Goal: Task Accomplishment & Management: Use online tool/utility

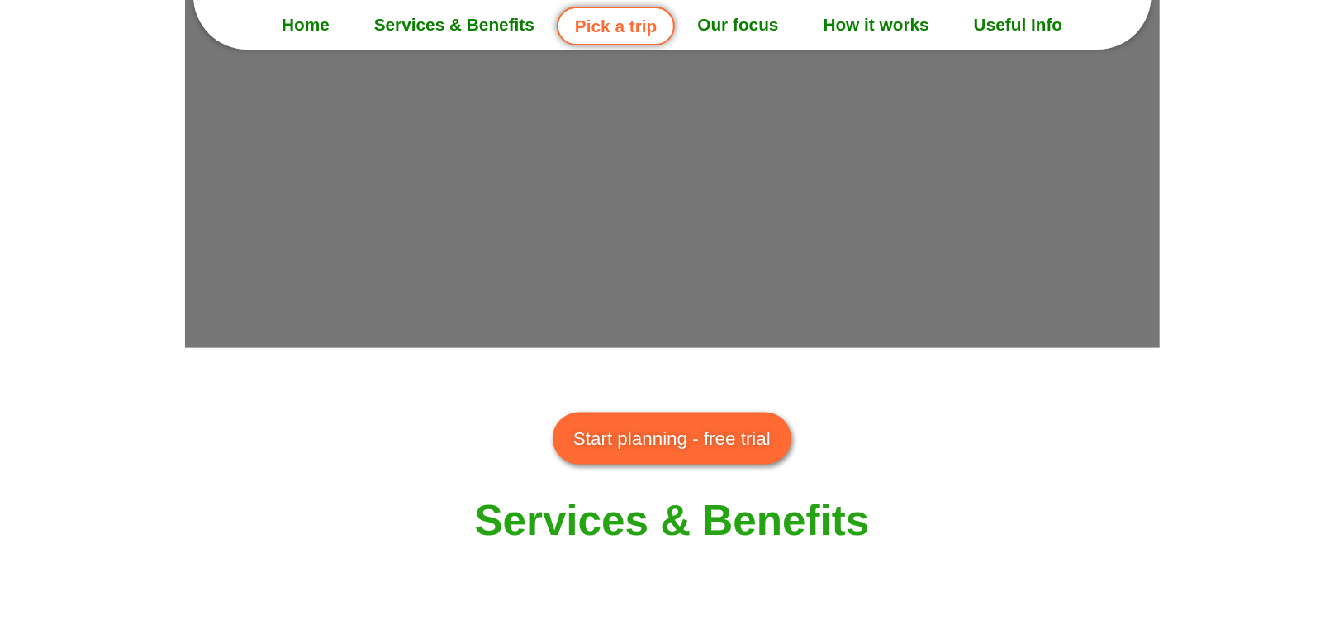
scroll to position [1239, 0]
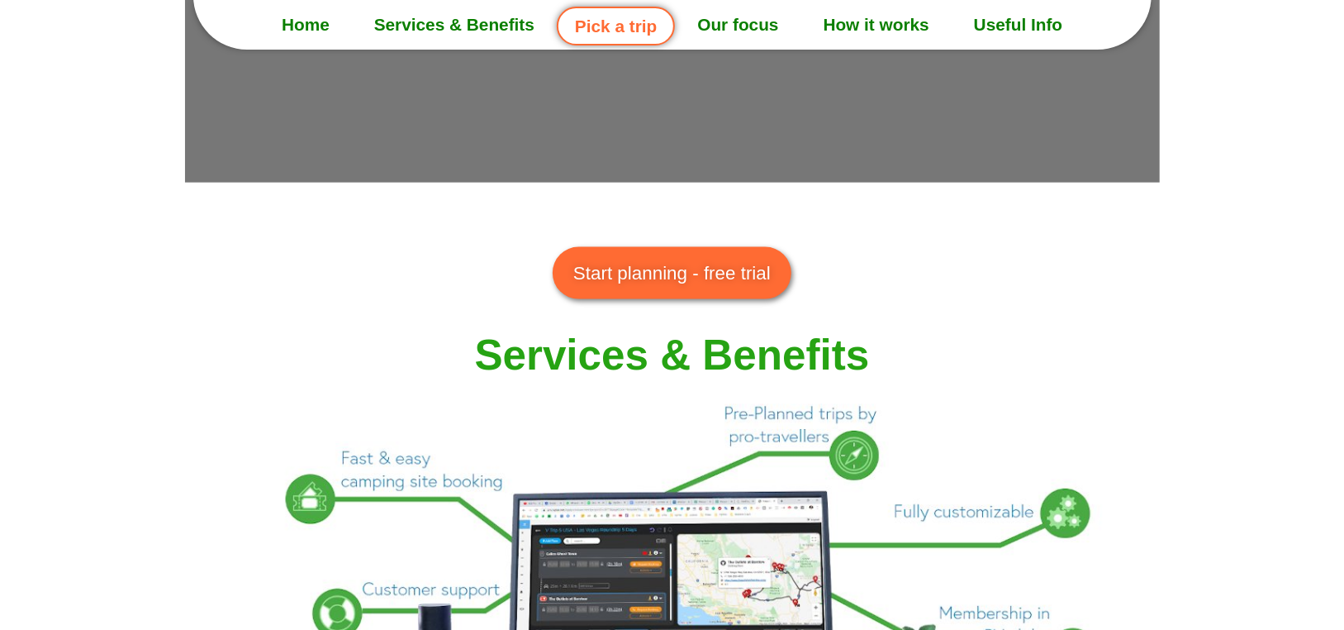
click at [737, 259] on span "Start planning - free trial" at bounding box center [671, 273] width 197 height 28
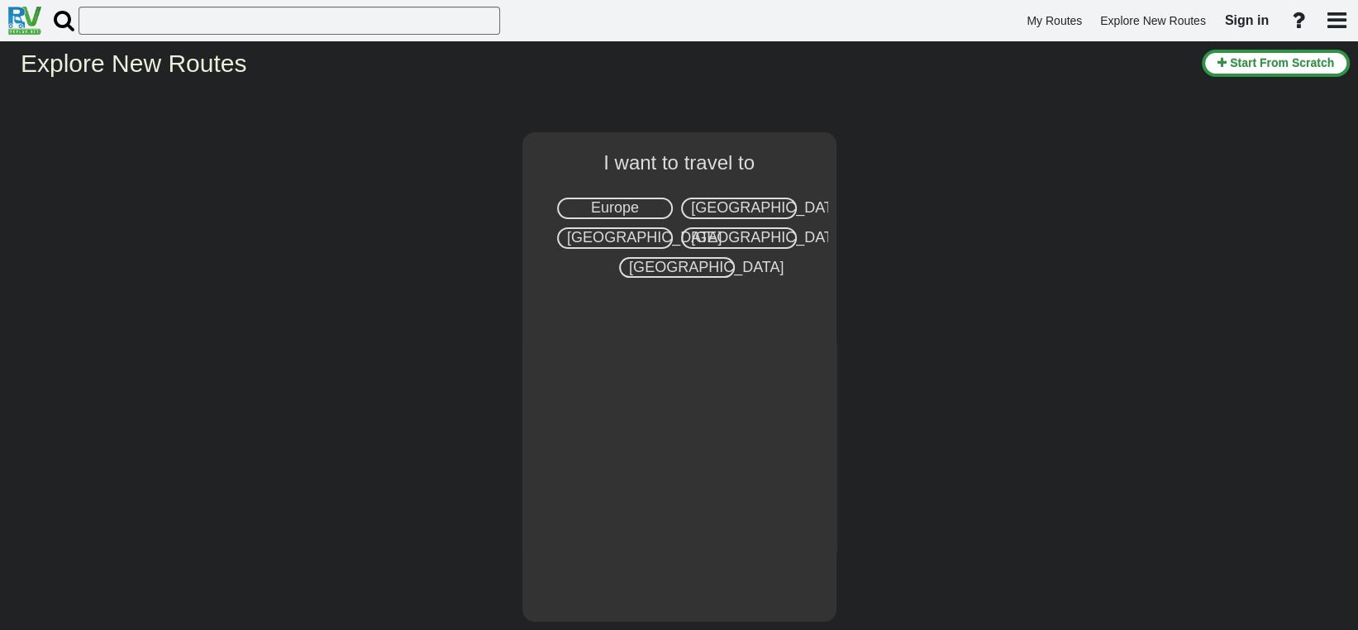
click at [641, 211] on div "Europe" at bounding box center [615, 207] width 116 height 21
select select "number:1"
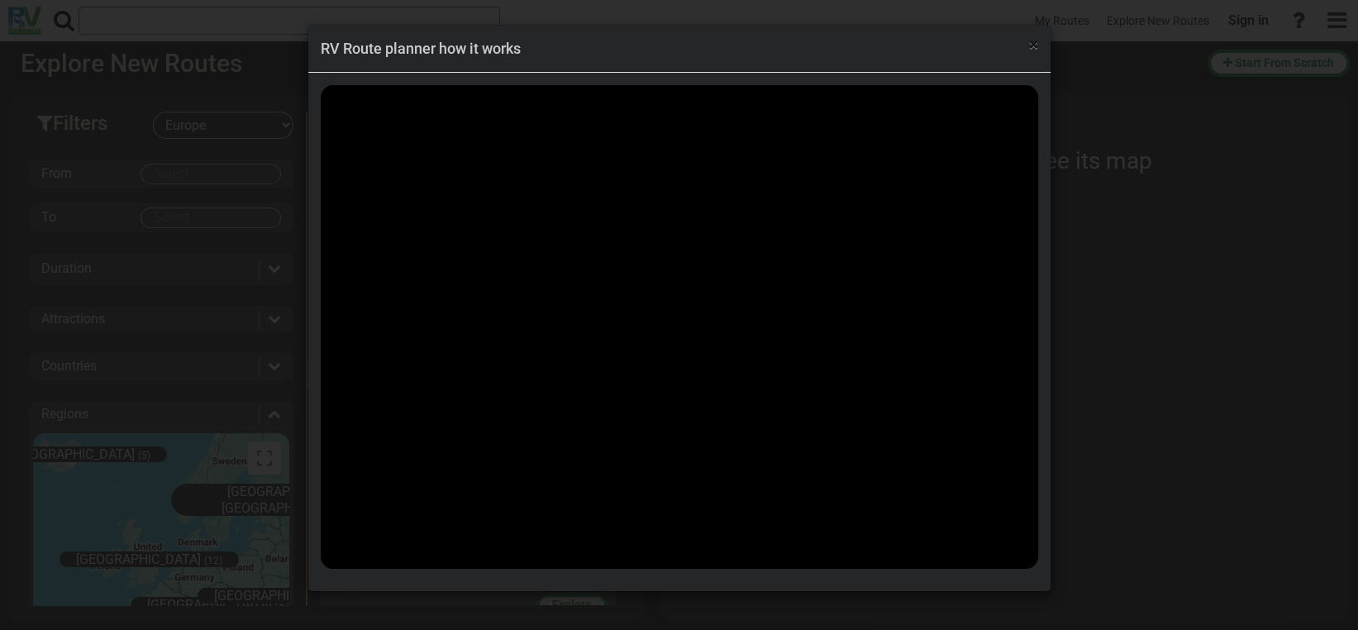
click at [1034, 45] on span "×" at bounding box center [1033, 45] width 9 height 20
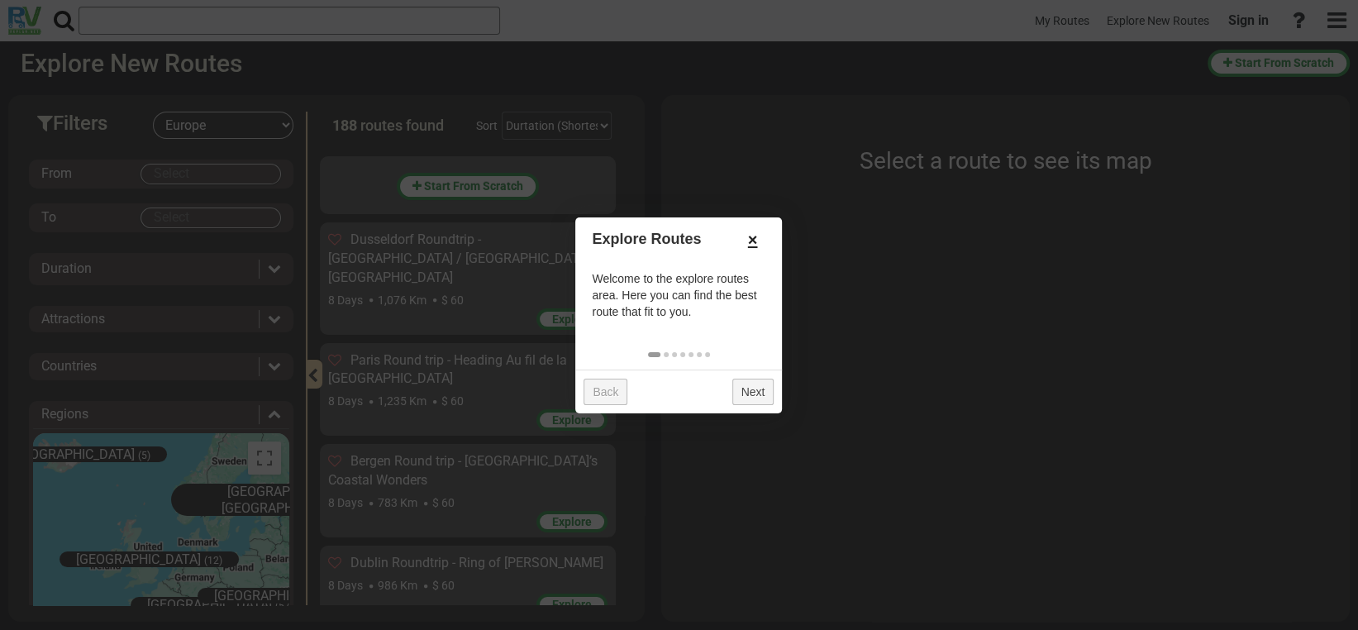
click at [749, 242] on link "×" at bounding box center [753, 240] width 26 height 28
